Goal: Information Seeking & Learning: Learn about a topic

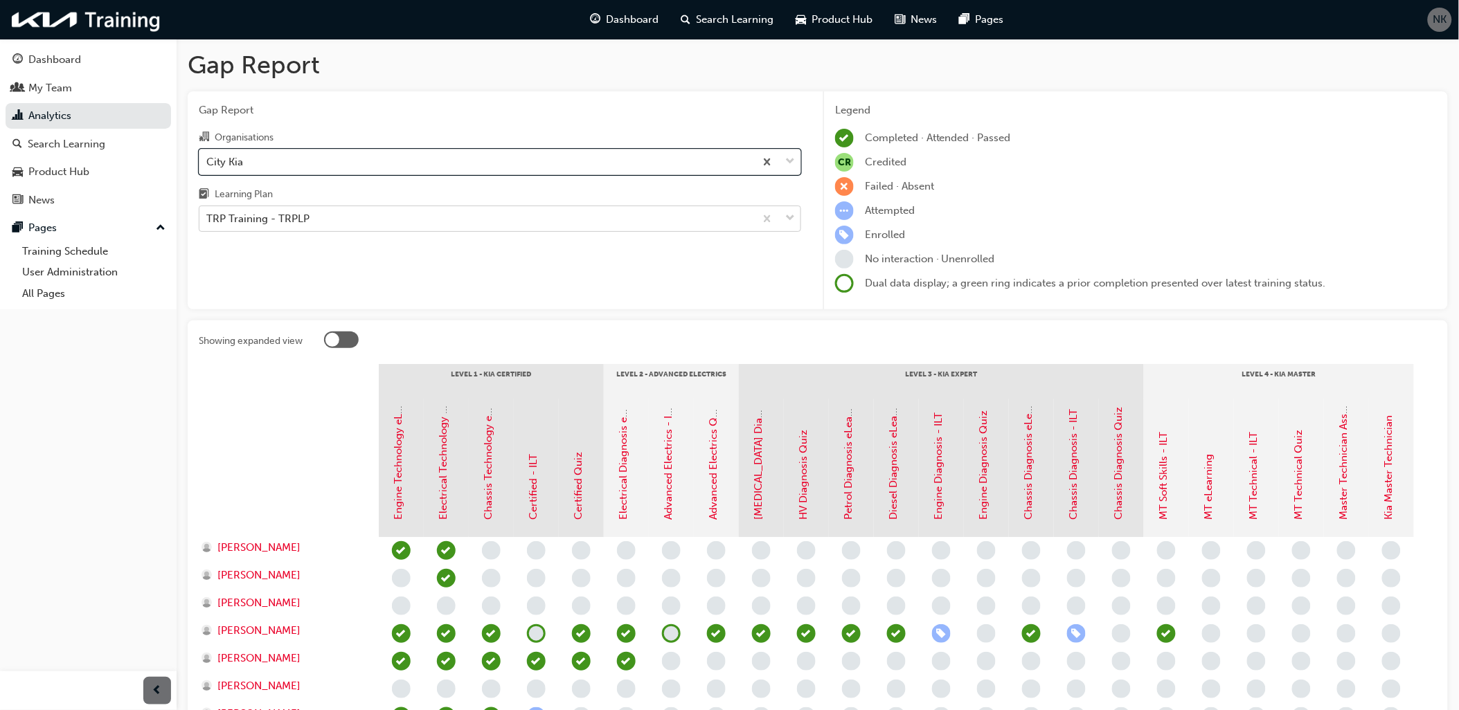
click at [346, 225] on div "TRP Training - TRPLP" at bounding box center [476, 219] width 555 height 24
click at [208, 224] on input "Learning Plan TRP Training - TRPLP" at bounding box center [206, 219] width 1 height 12
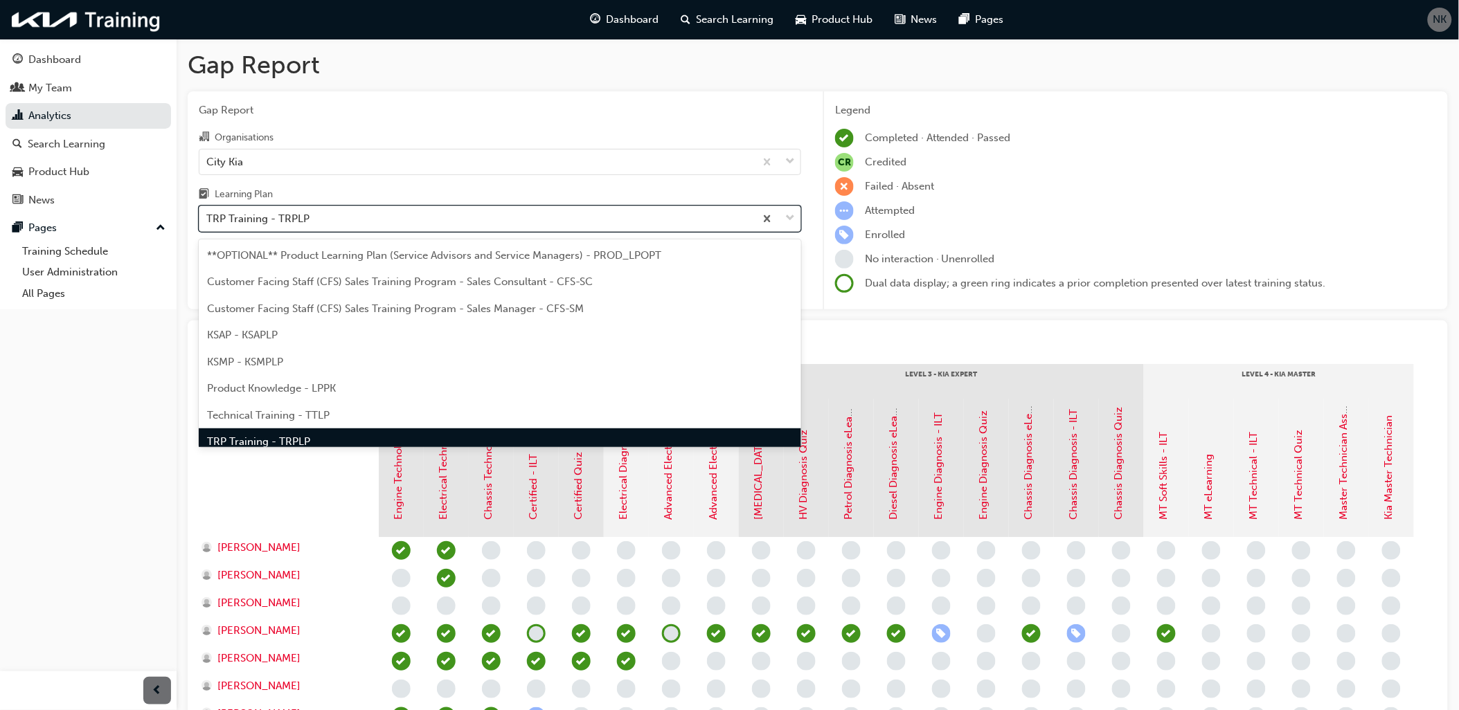
click at [346, 225] on div "TRP Training - TRPLP" at bounding box center [476, 219] width 555 height 24
click at [208, 224] on input "Learning Plan option TRP Training - TRPLP, selected. option TRP Training - TRPL…" at bounding box center [206, 219] width 1 height 12
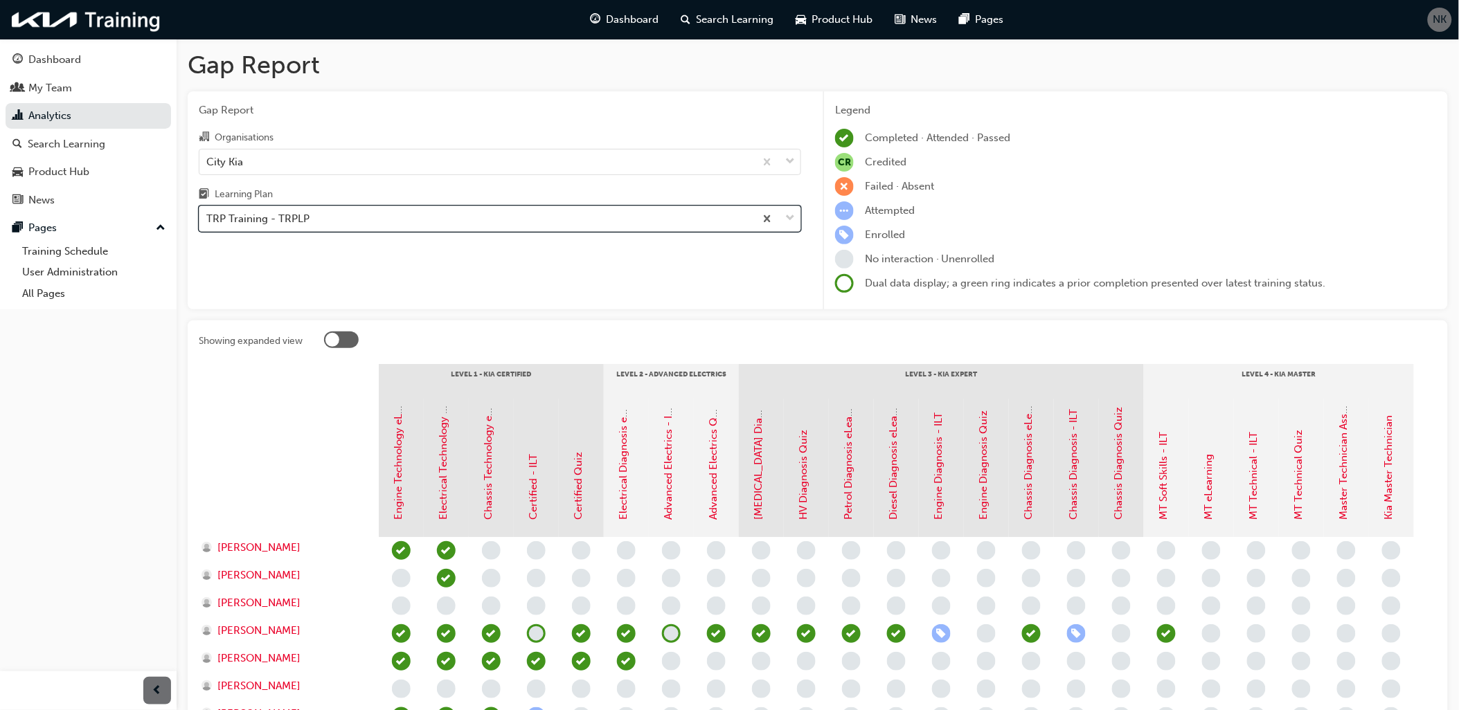
click at [341, 227] on div "TRP Training - TRPLP" at bounding box center [476, 219] width 555 height 24
click at [208, 224] on input "Learning Plan option TRP Training - TRPLP, selected. 0 results available. Selec…" at bounding box center [206, 219] width 1 height 12
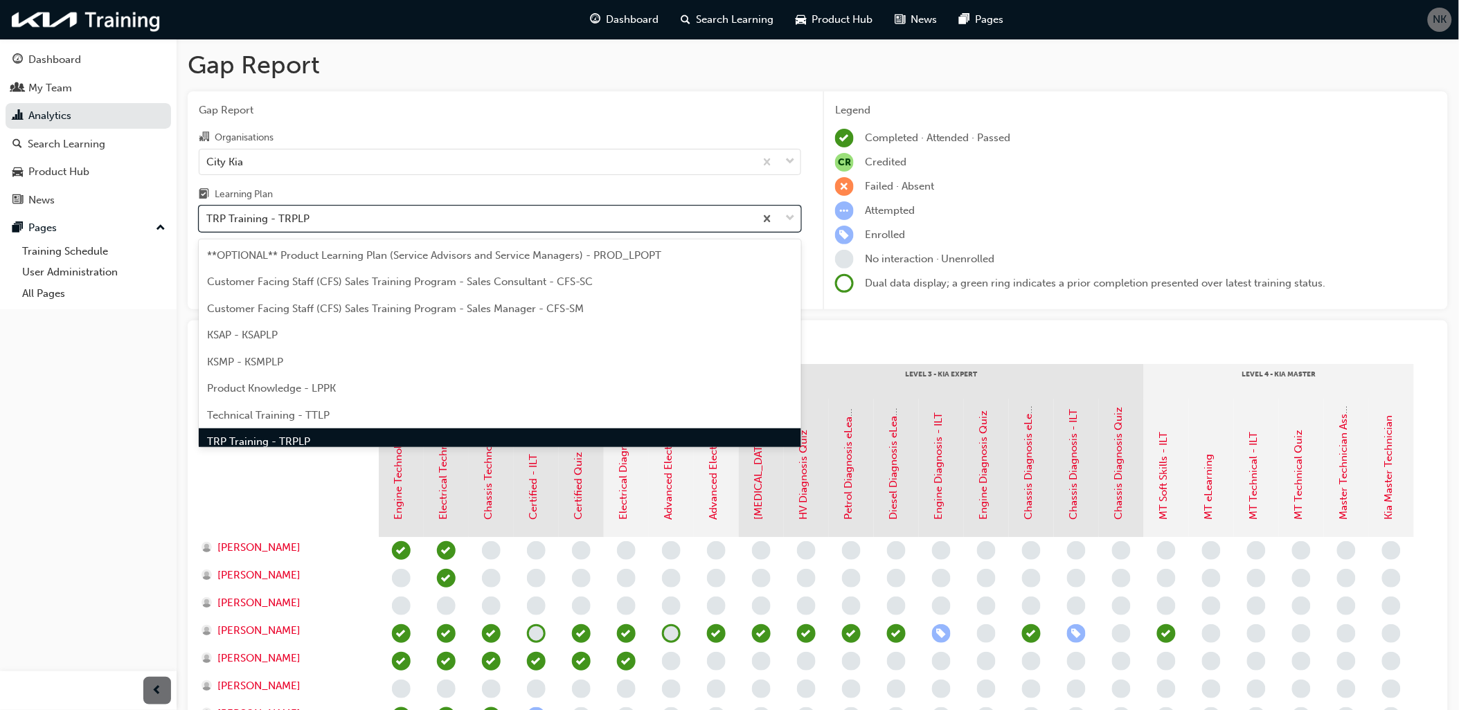
scroll to position [16, 0]
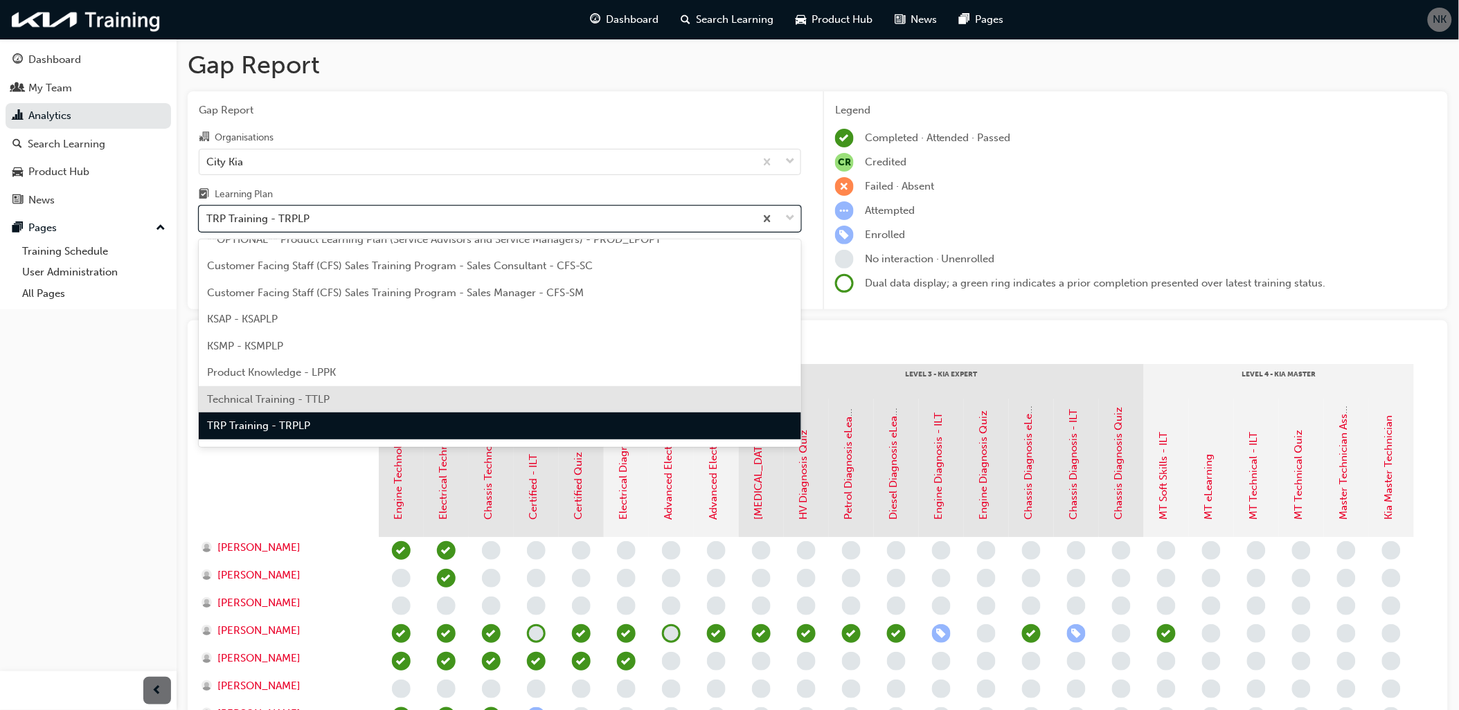
click at [285, 393] on span "Technical Training - TTLP" at bounding box center [268, 399] width 123 height 12
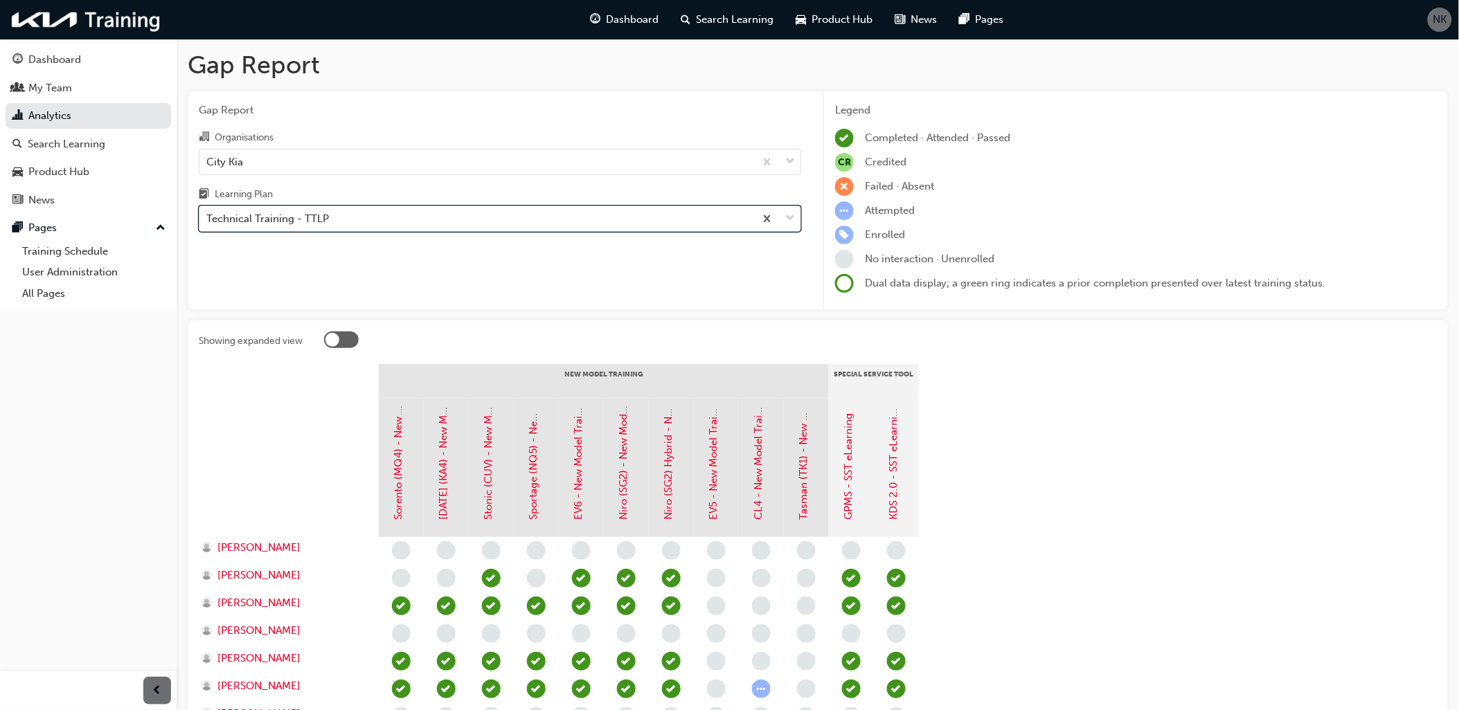
click at [298, 217] on div "Technical Training - TTLP" at bounding box center [267, 219] width 123 height 16
click at [208, 217] on input "Learning Plan option Technical Training - TTLP, selected. 0 results available. …" at bounding box center [206, 219] width 1 height 12
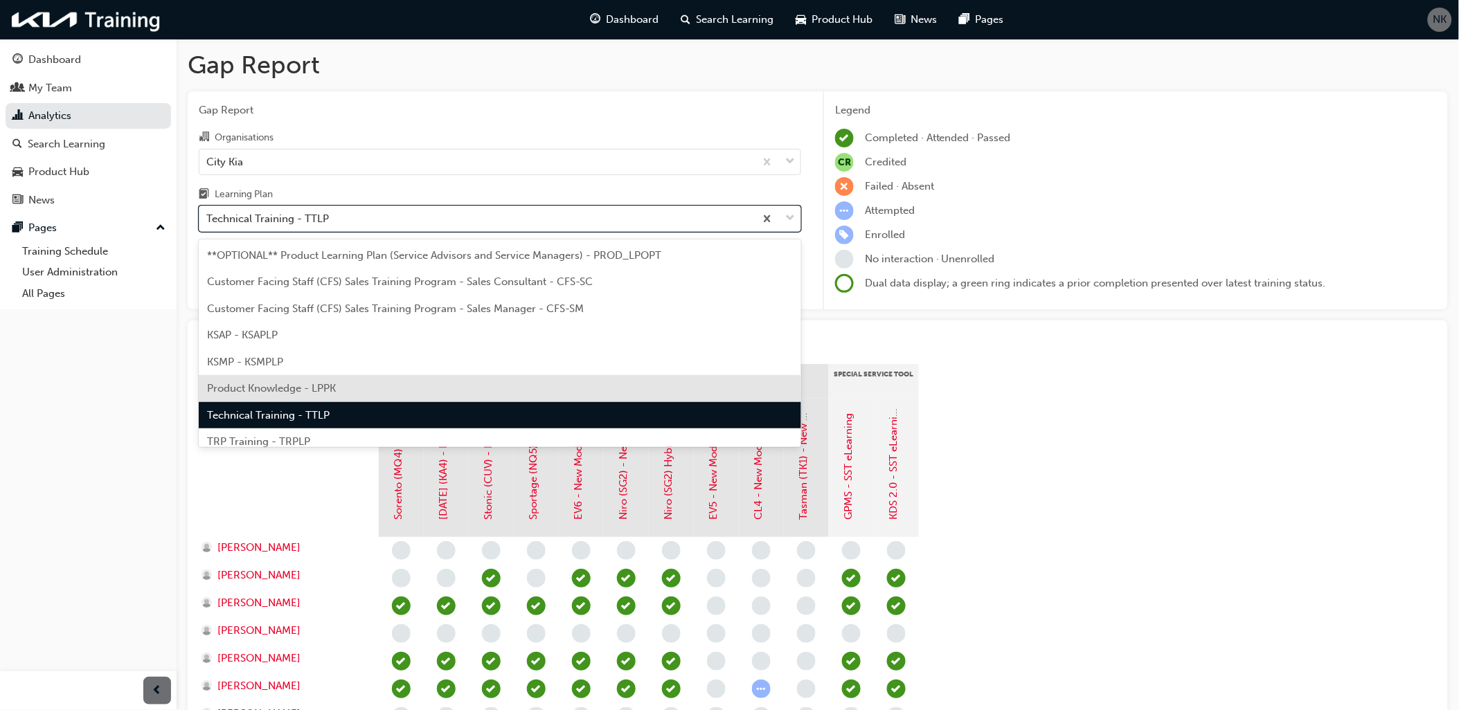
click at [282, 389] on span "Product Knowledge - LPPK" at bounding box center [271, 388] width 129 height 12
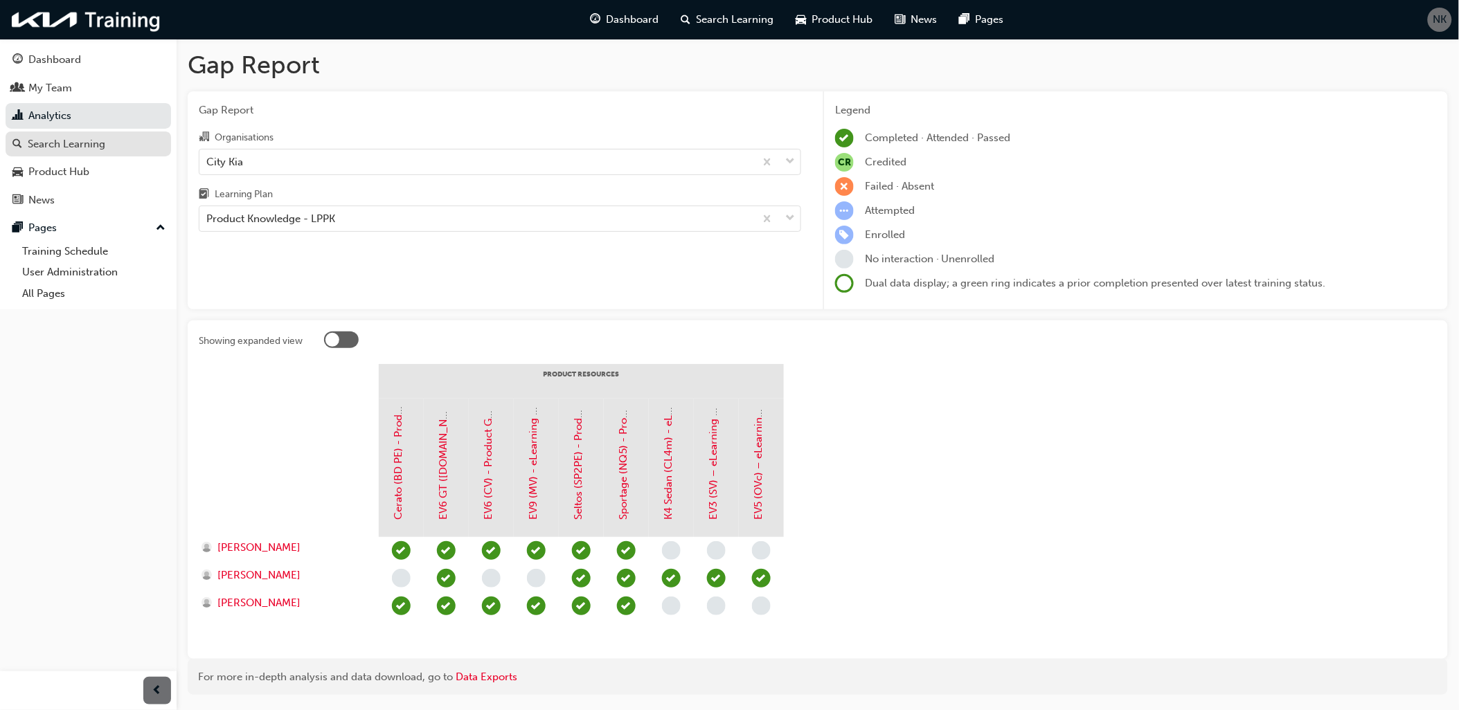
click at [73, 148] on div "Search Learning" at bounding box center [67, 144] width 78 height 16
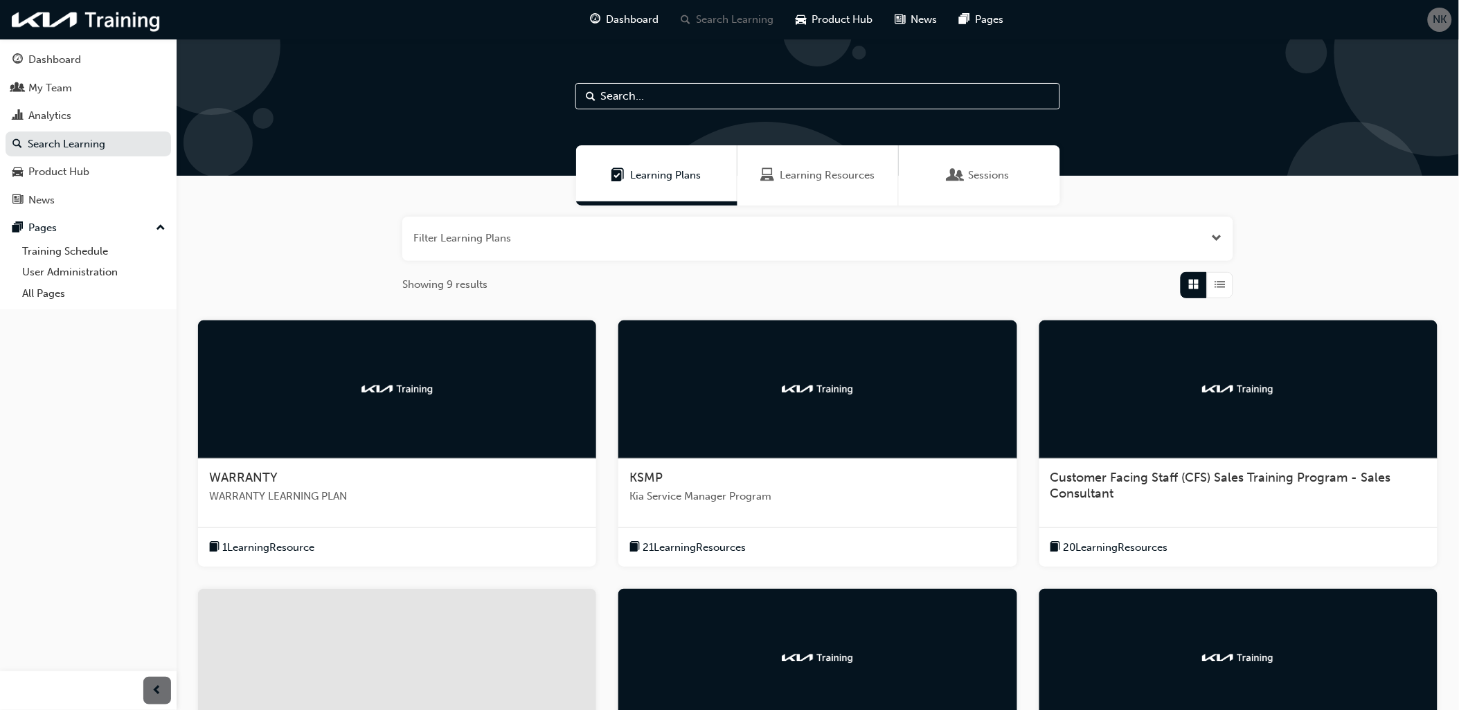
scroll to position [231, 0]
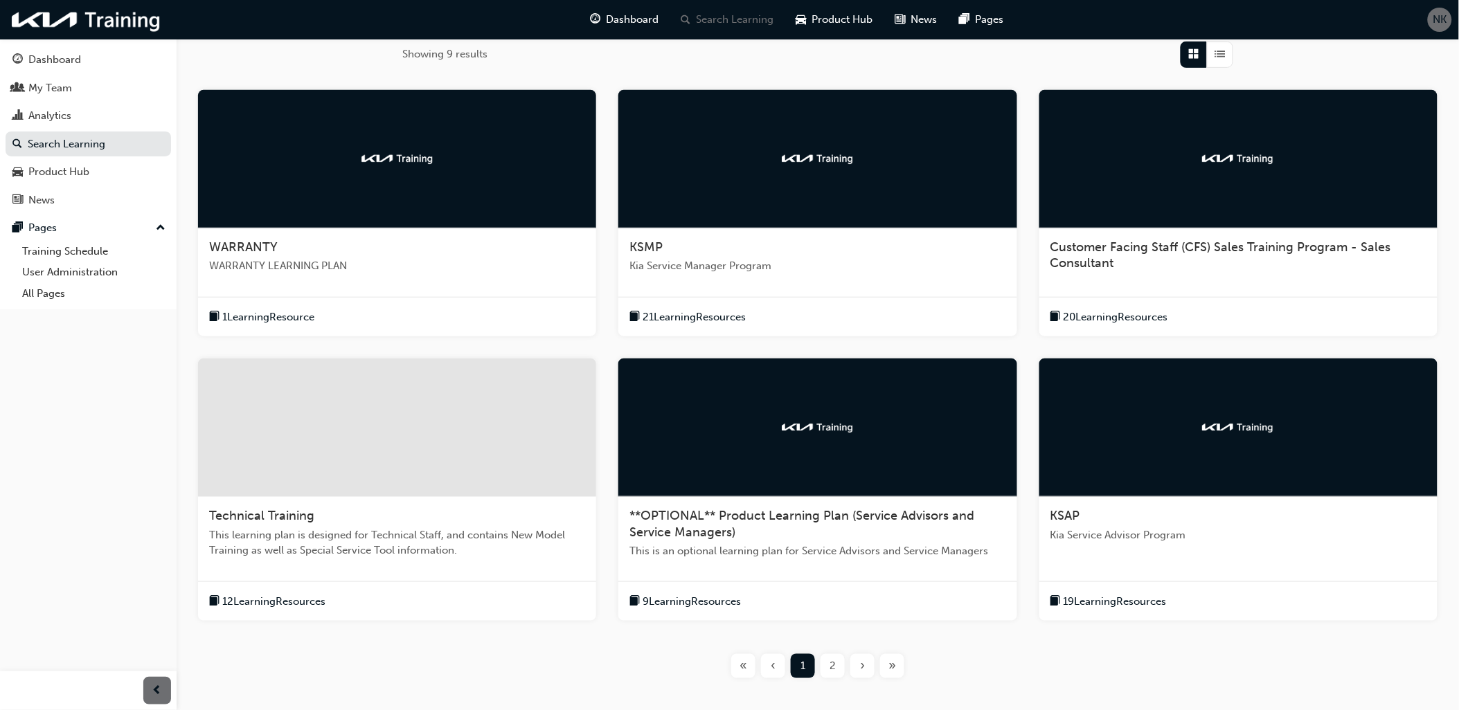
click at [836, 662] on div "2" at bounding box center [832, 666] width 24 height 24
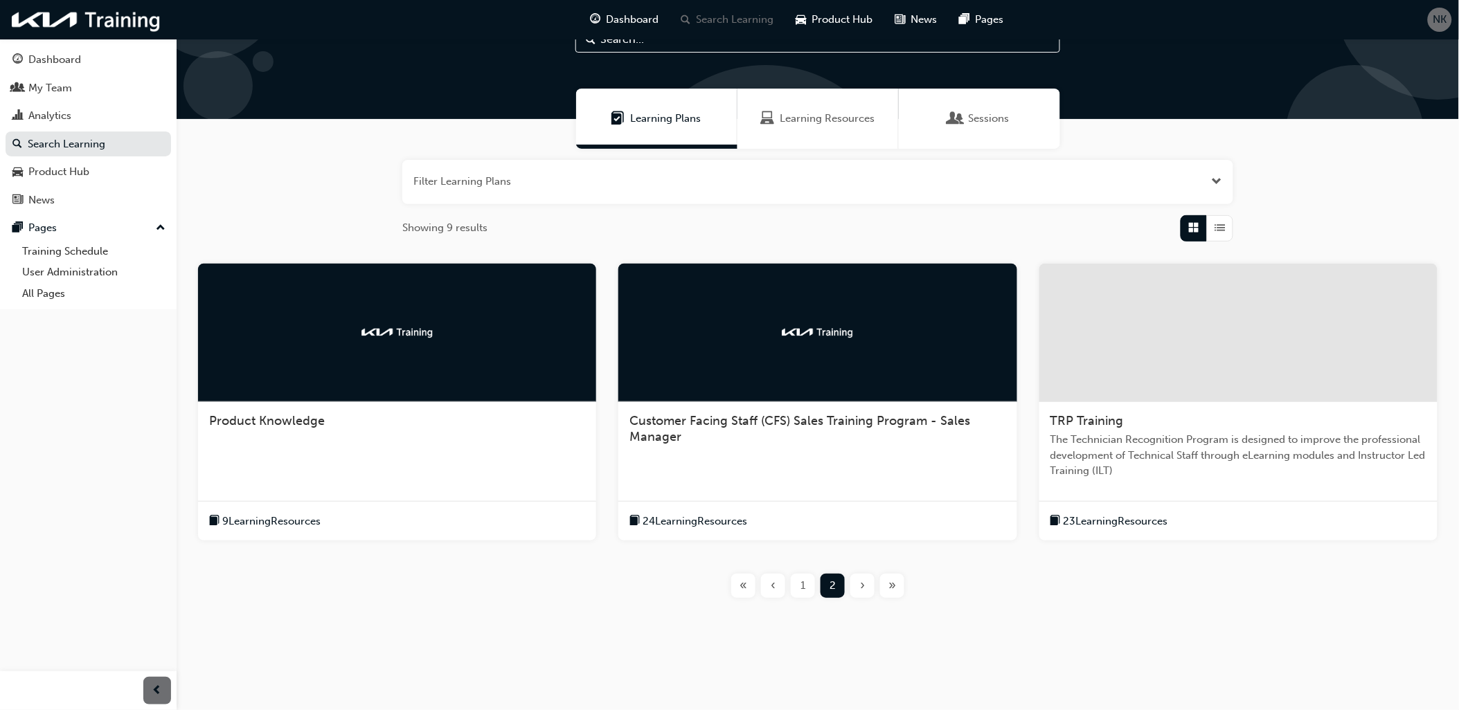
click at [367, 334] on img at bounding box center [397, 332] width 76 height 14
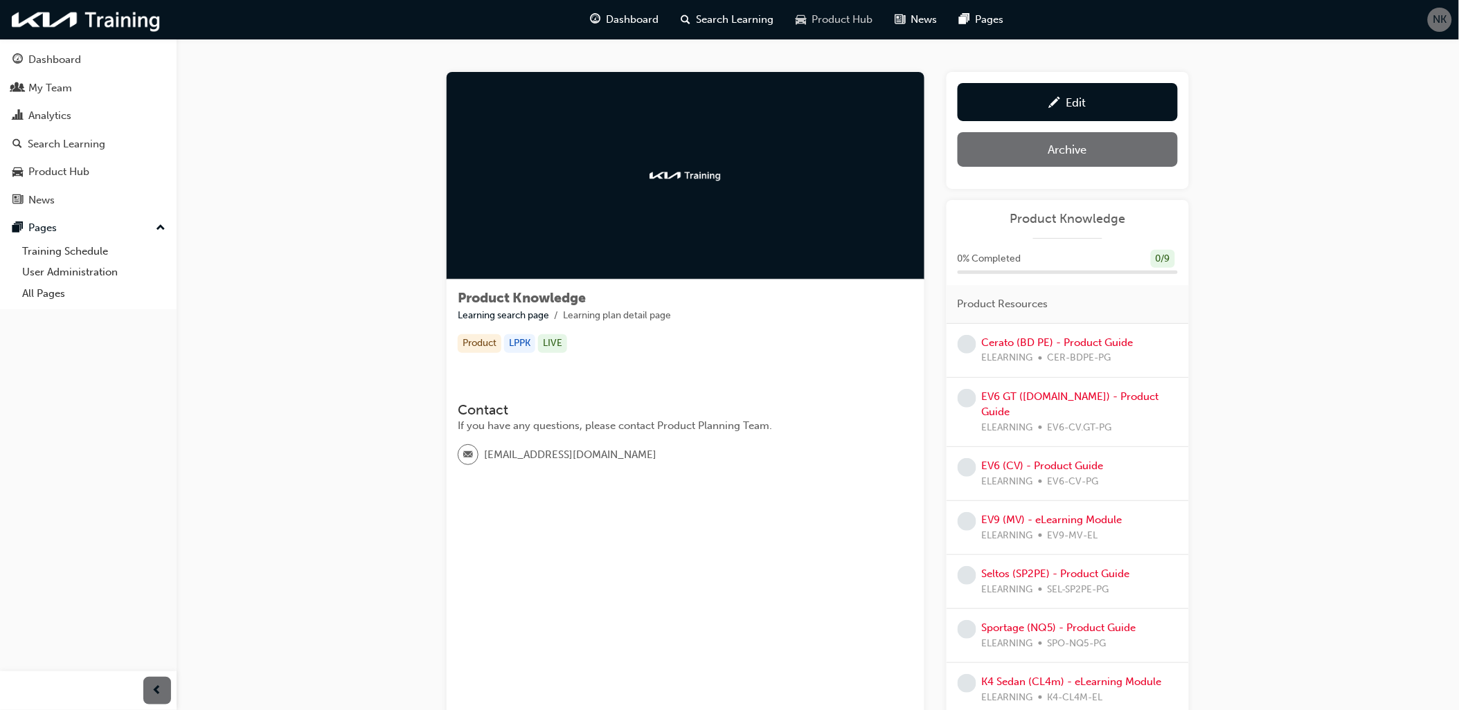
click at [849, 17] on span "Product Hub" at bounding box center [842, 20] width 61 height 16
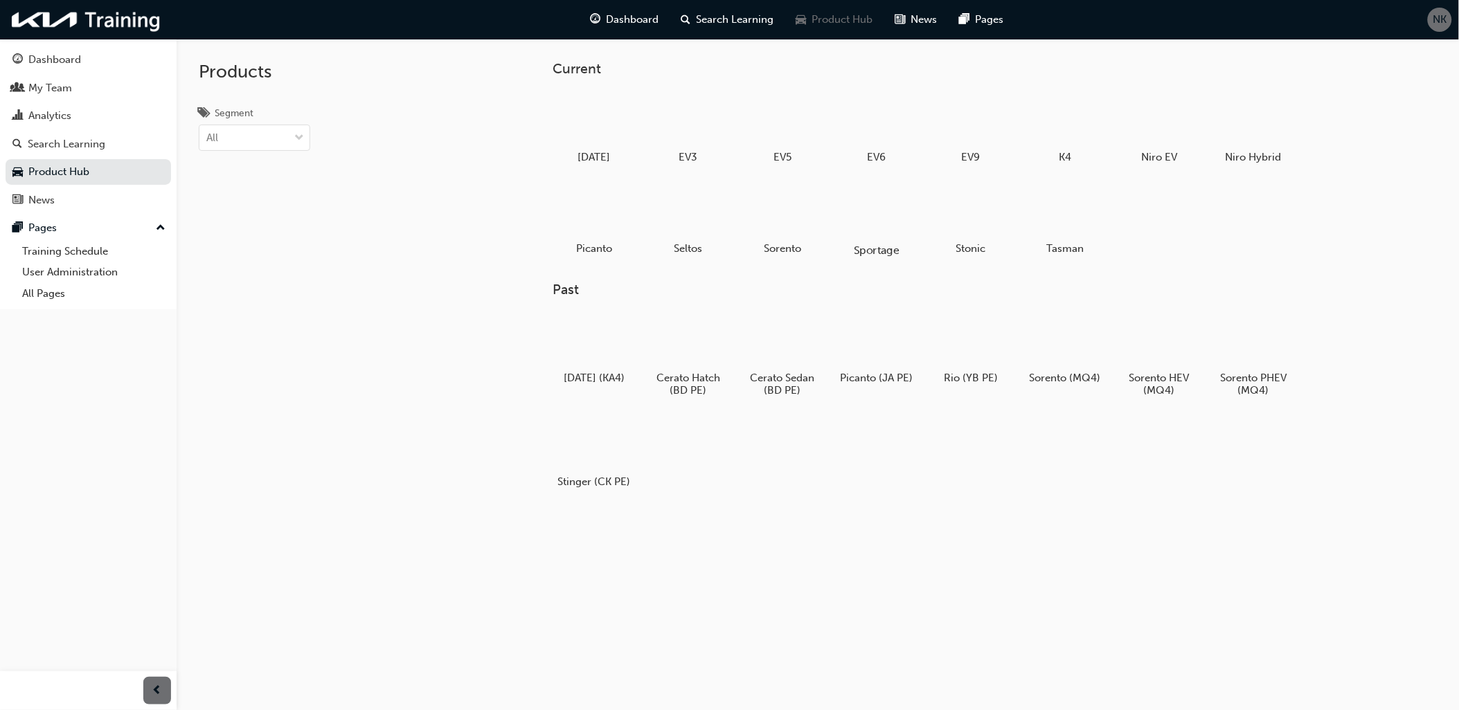
click at [875, 202] on div at bounding box center [876, 210] width 77 height 55
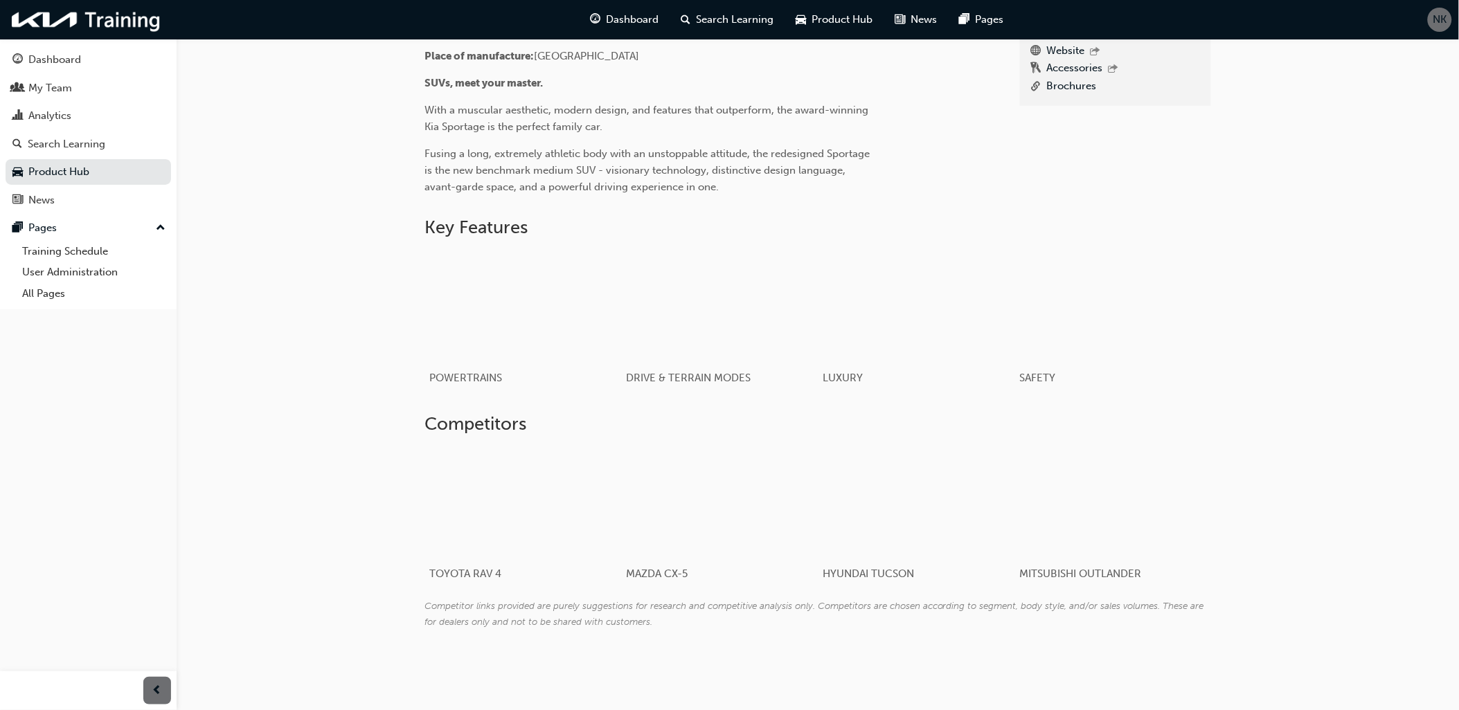
scroll to position [231, 0]
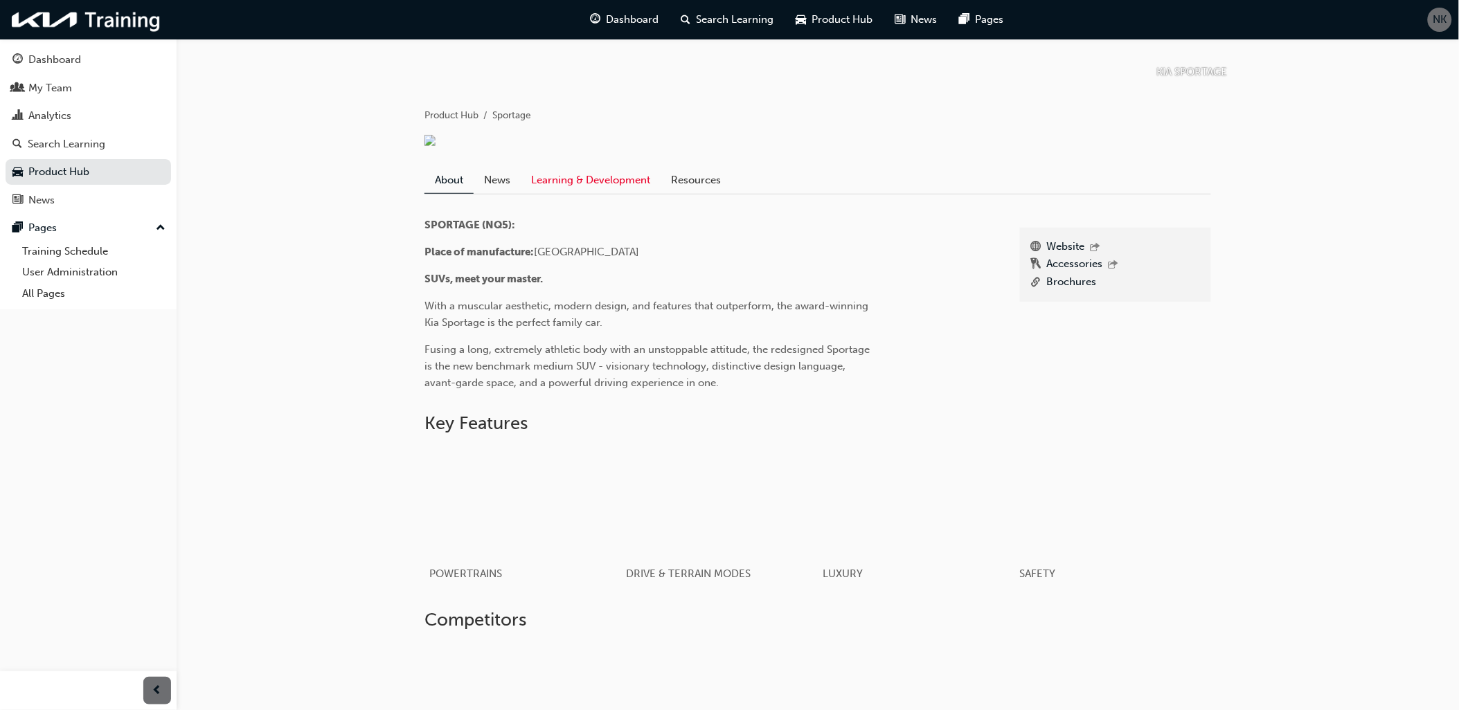
click at [575, 193] on link "Learning & Development" at bounding box center [591, 180] width 140 height 26
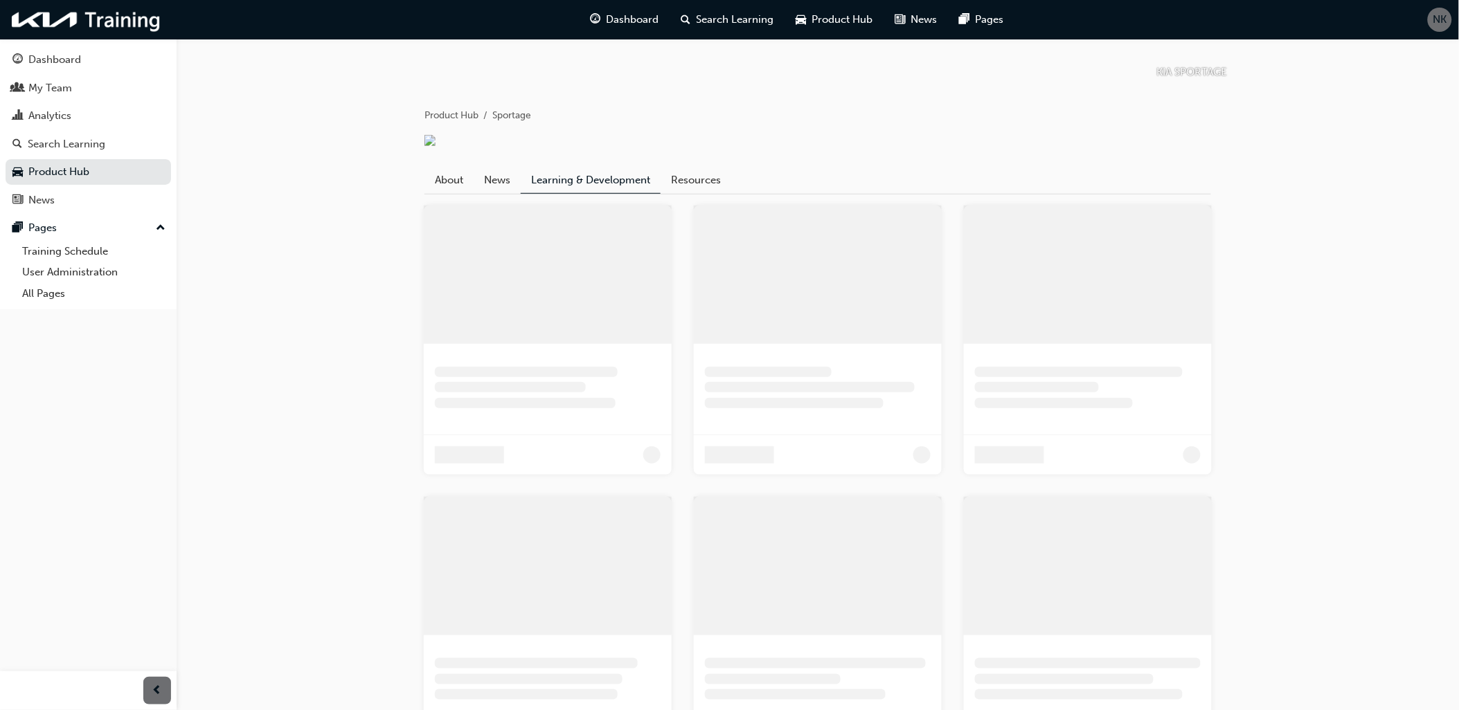
scroll to position [102, 0]
